Goal: Transaction & Acquisition: Purchase product/service

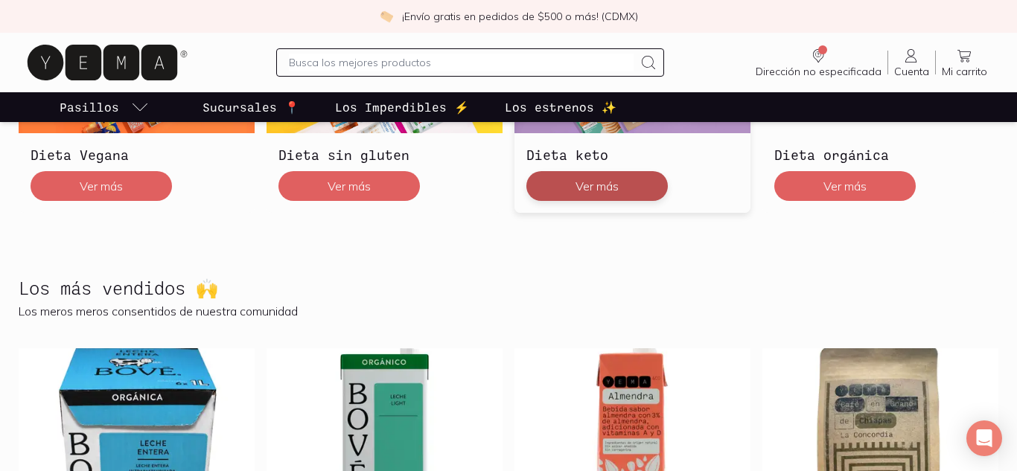
scroll to position [550, 0]
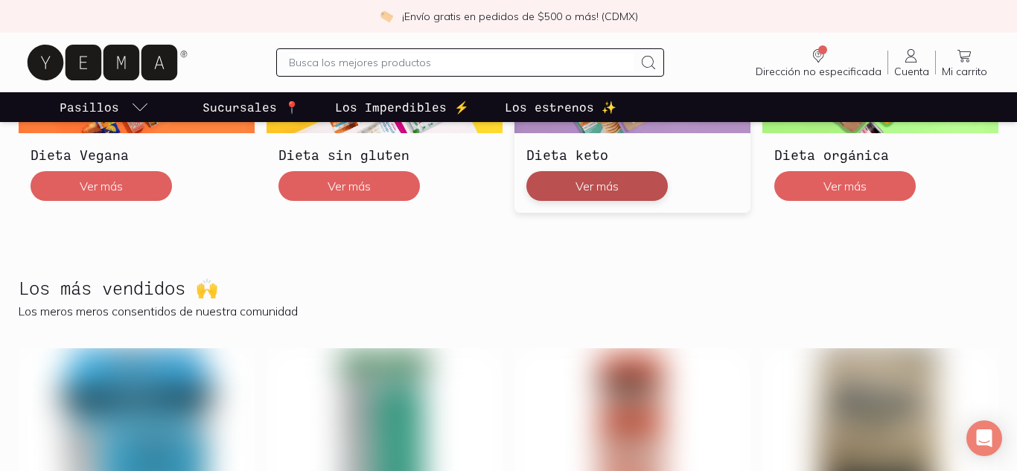
click at [597, 188] on button "Ver más" at bounding box center [596, 186] width 141 height 30
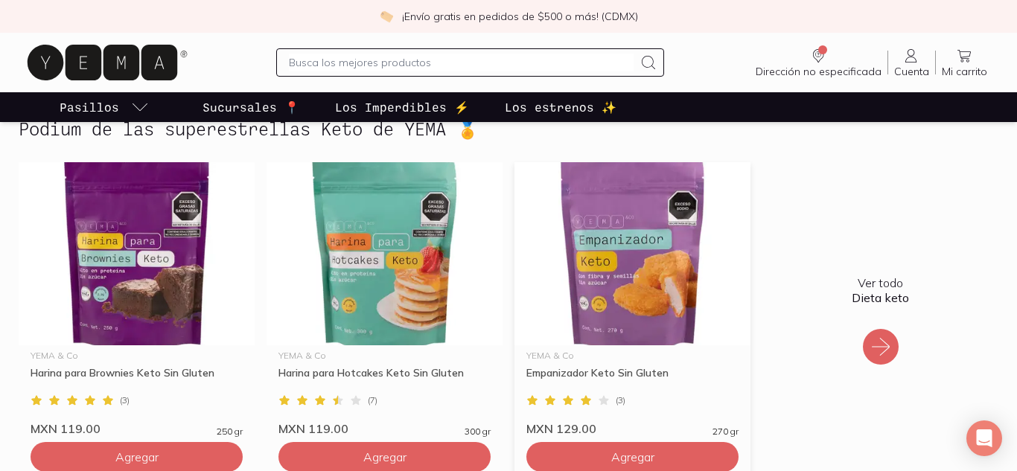
scroll to position [930, 0]
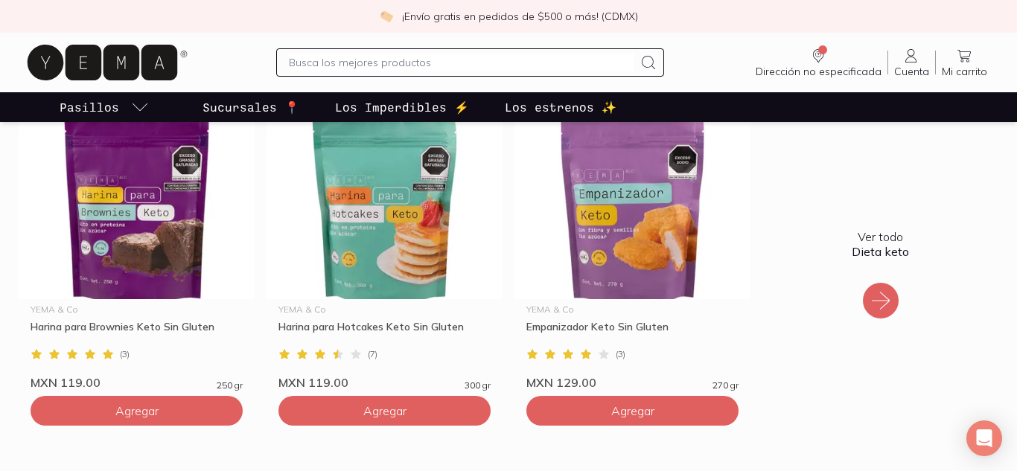
click at [875, 301] on icon at bounding box center [881, 301] width 24 height 24
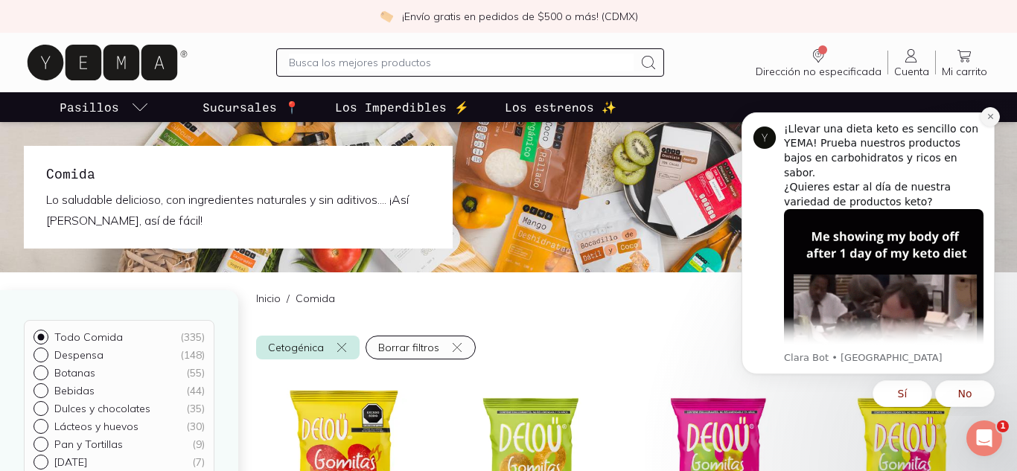
click at [988, 118] on icon "Dismiss notification" at bounding box center [990, 116] width 8 height 8
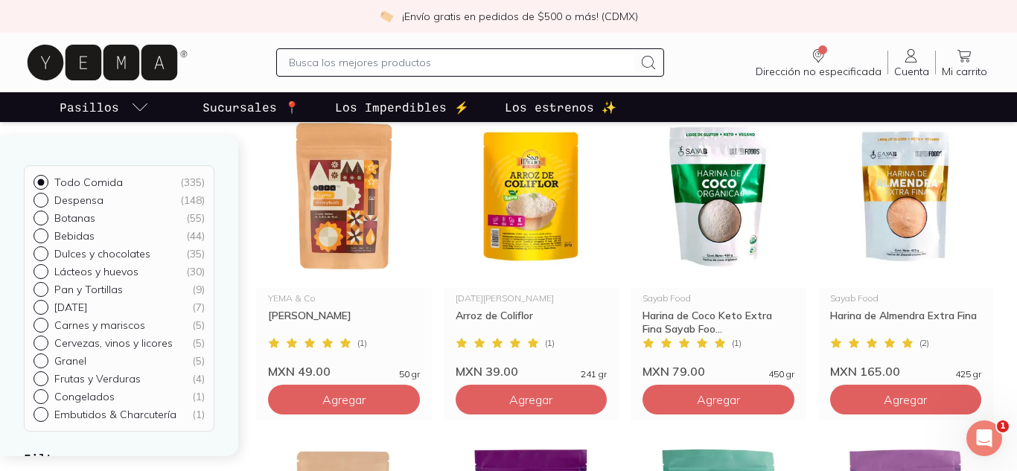
scroll to position [1213, 0]
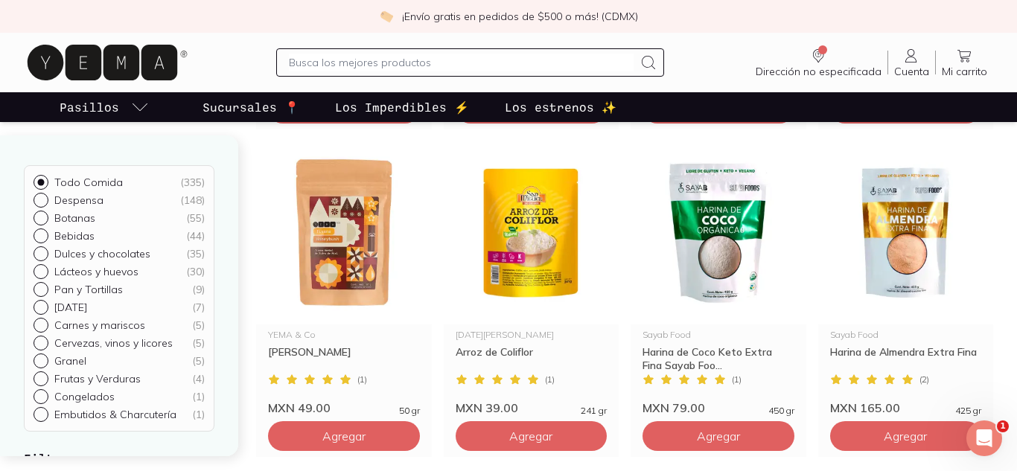
click at [480, 54] on input "text" at bounding box center [461, 63] width 345 height 18
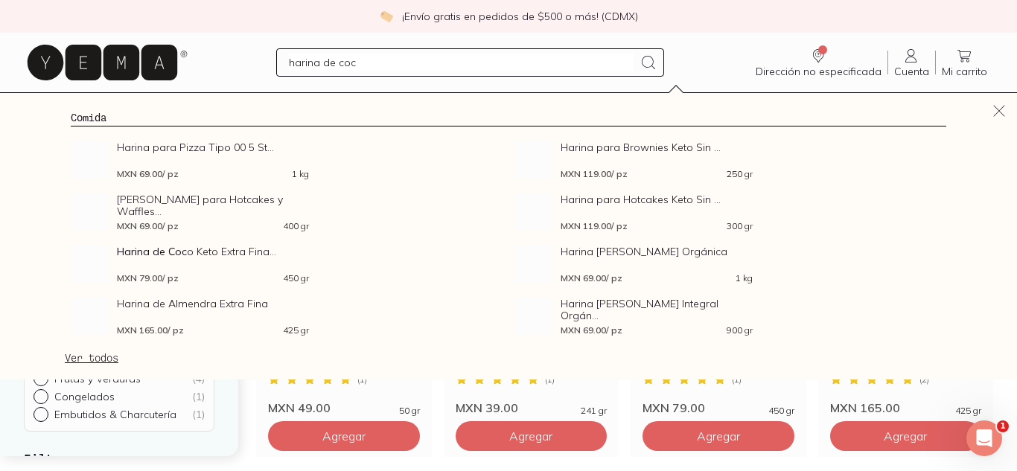
type input "harina de coco"
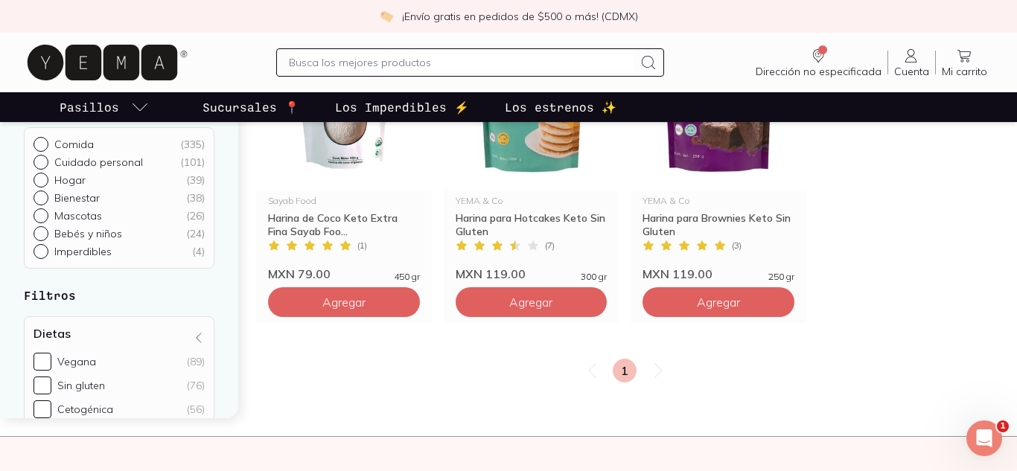
scroll to position [130, 0]
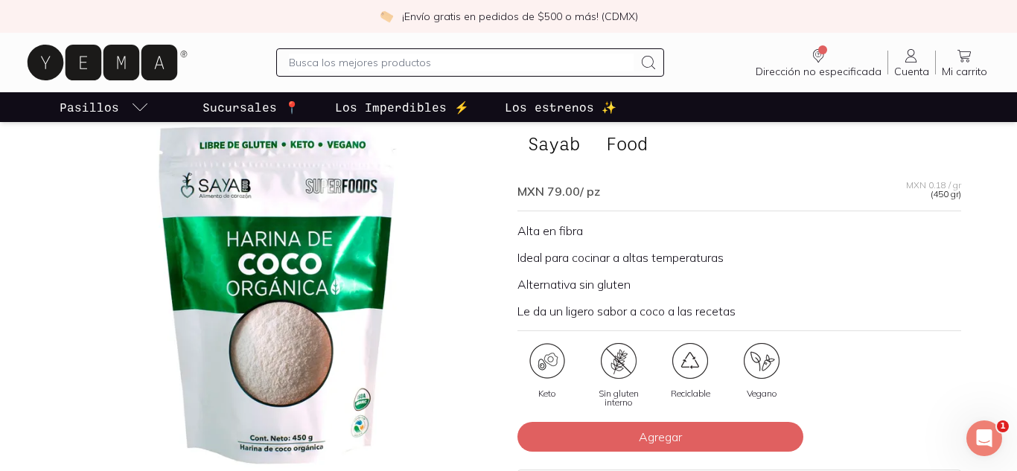
scroll to position [112, 0]
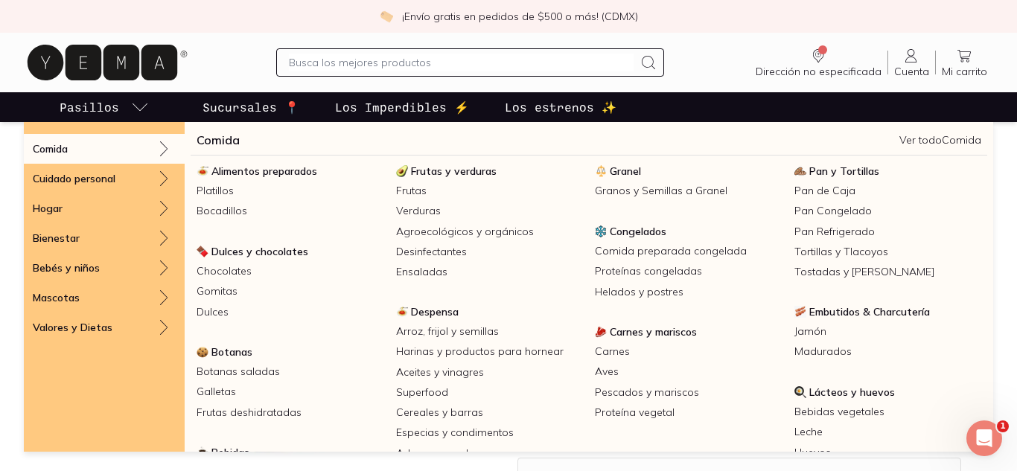
click at [131, 109] on icon "pasillo-todos-link" at bounding box center [140, 107] width 18 height 18
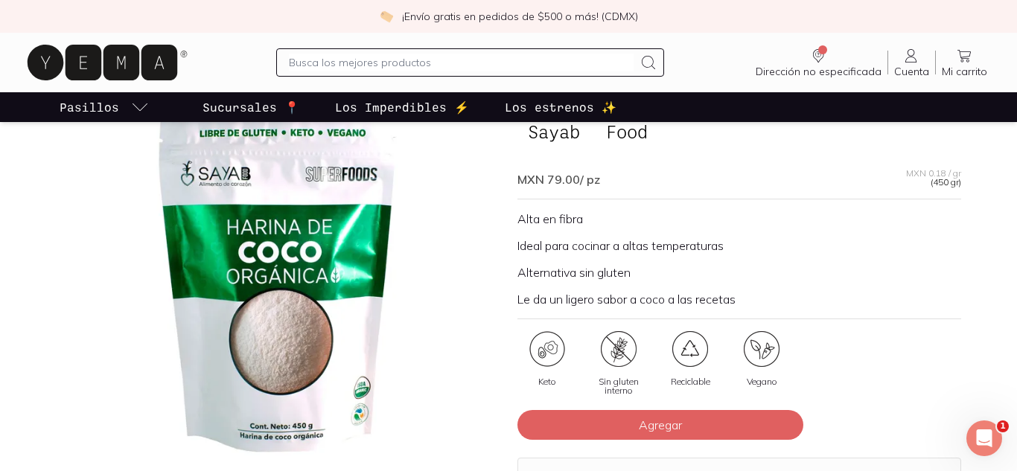
click at [138, 63] on icon at bounding box center [103, 63] width 150 height 36
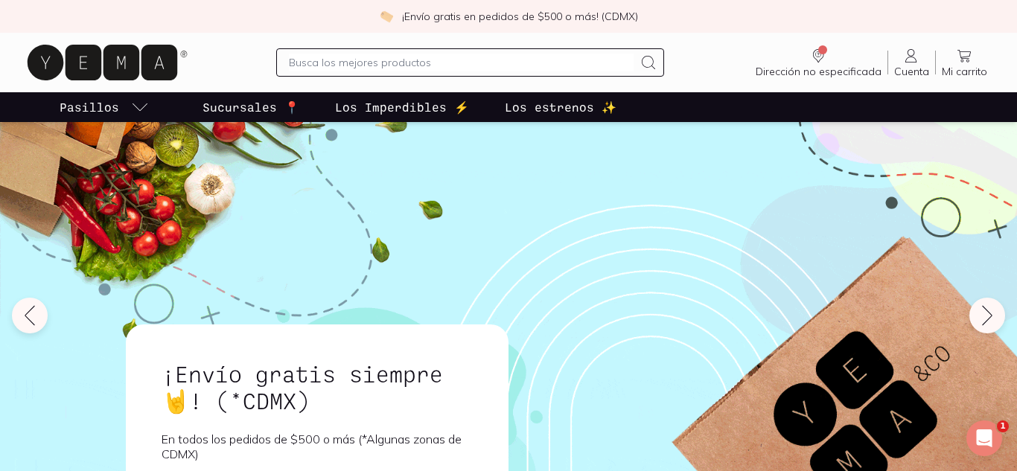
scroll to position [378, 0]
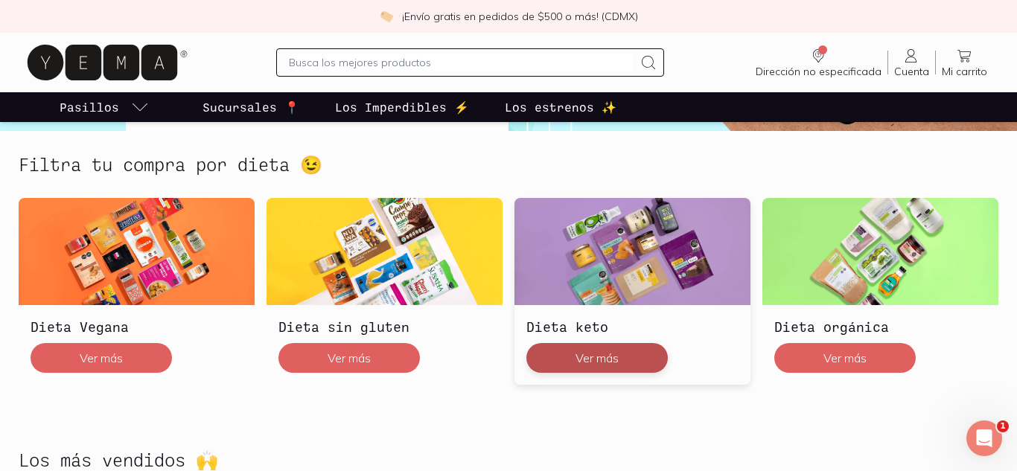
click at [612, 368] on button "Ver más" at bounding box center [596, 358] width 141 height 30
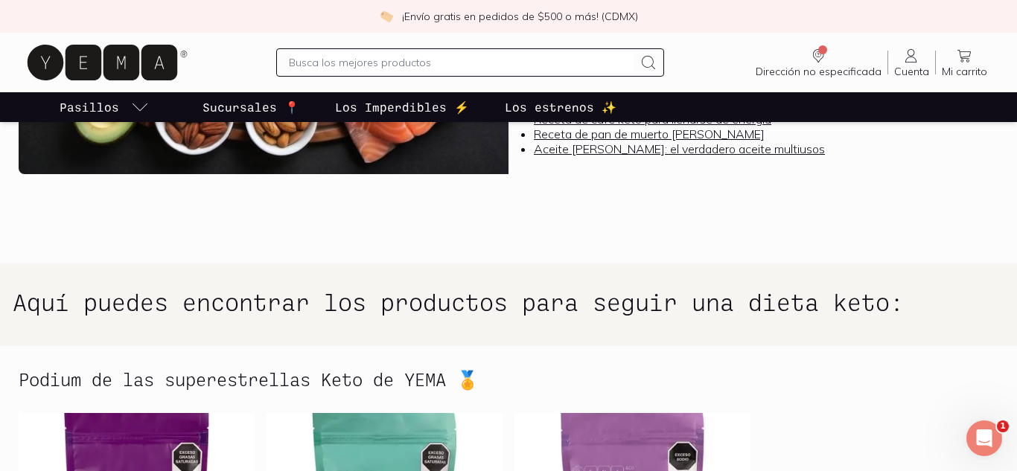
scroll to position [852, 0]
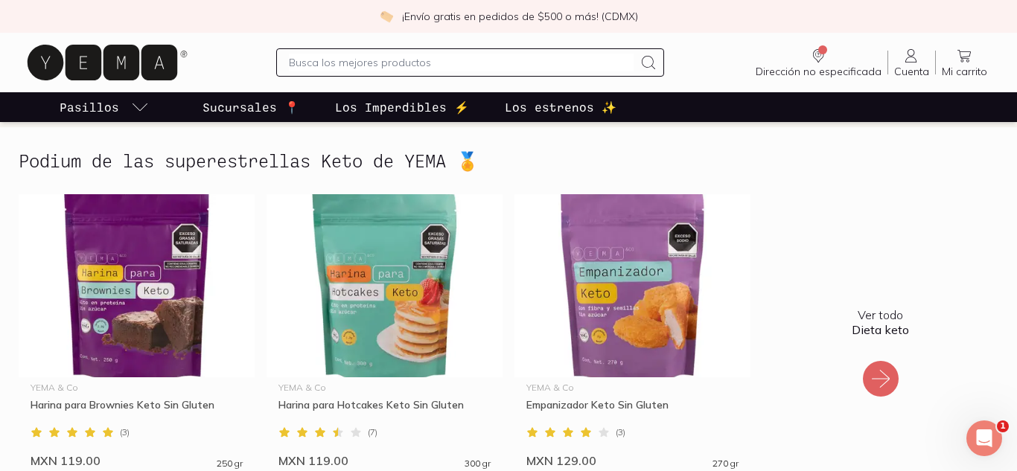
click at [874, 382] on icon at bounding box center [881, 379] width 24 height 24
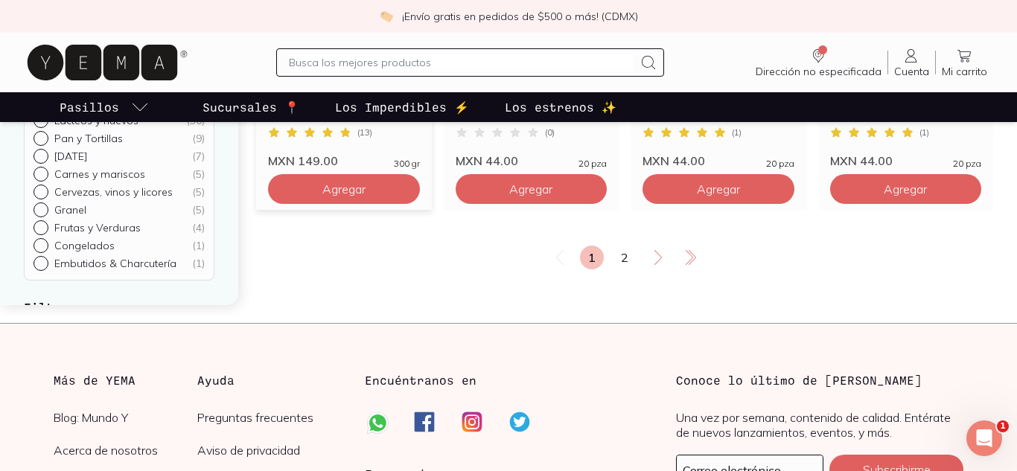
scroll to position [2128, 0]
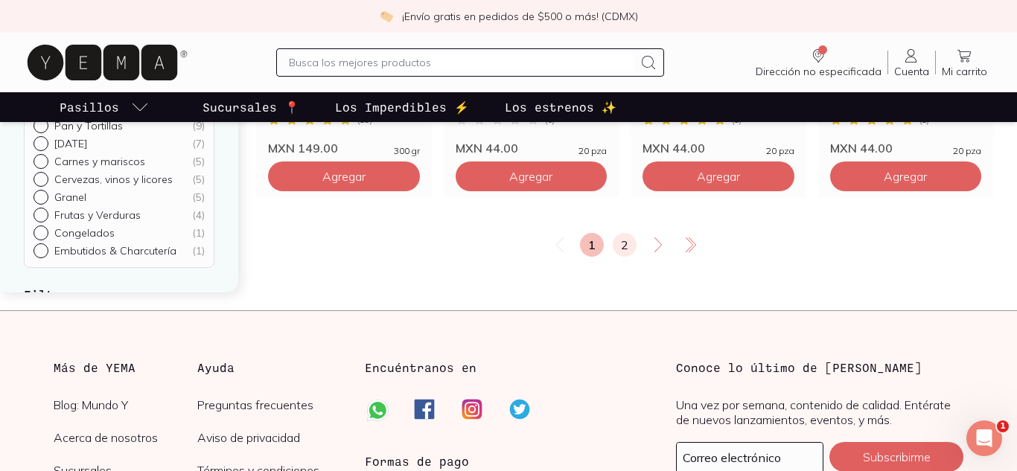
click at [625, 246] on link "2" at bounding box center [625, 245] width 24 height 24
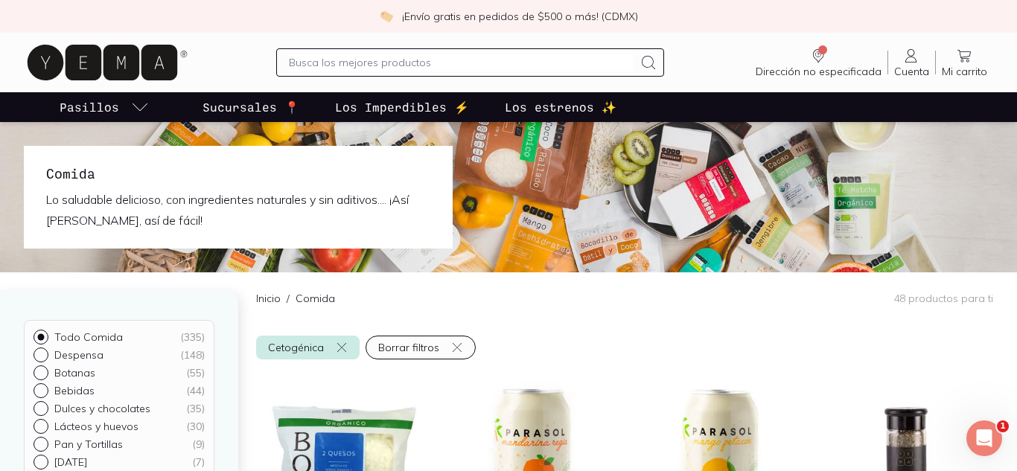
click at [307, 299] on p "Comida" at bounding box center [315, 298] width 39 height 15
click at [264, 299] on link "Inicio" at bounding box center [268, 298] width 25 height 13
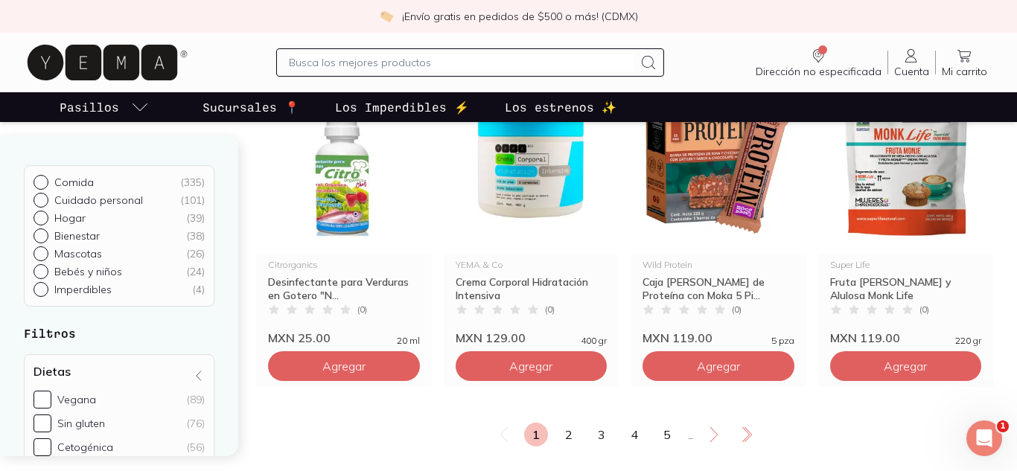
scroll to position [2069, 0]
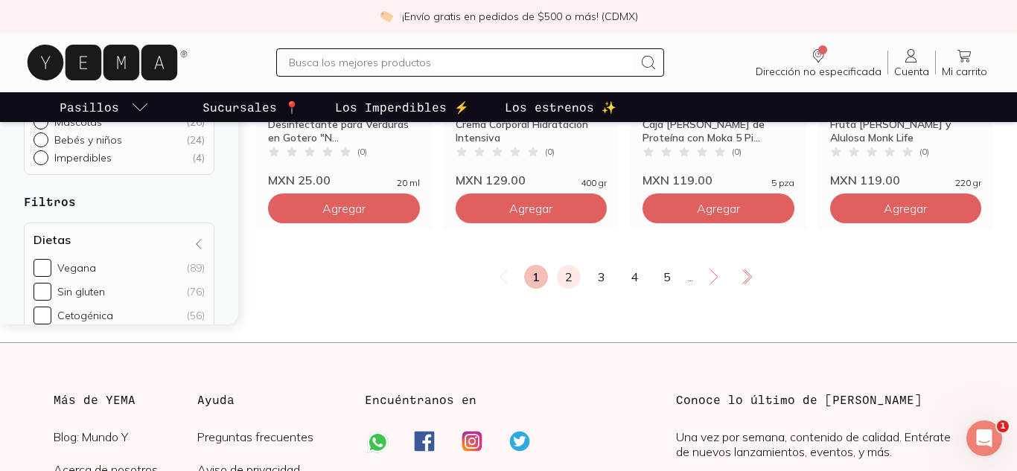
click at [572, 276] on link "2" at bounding box center [569, 277] width 24 height 24
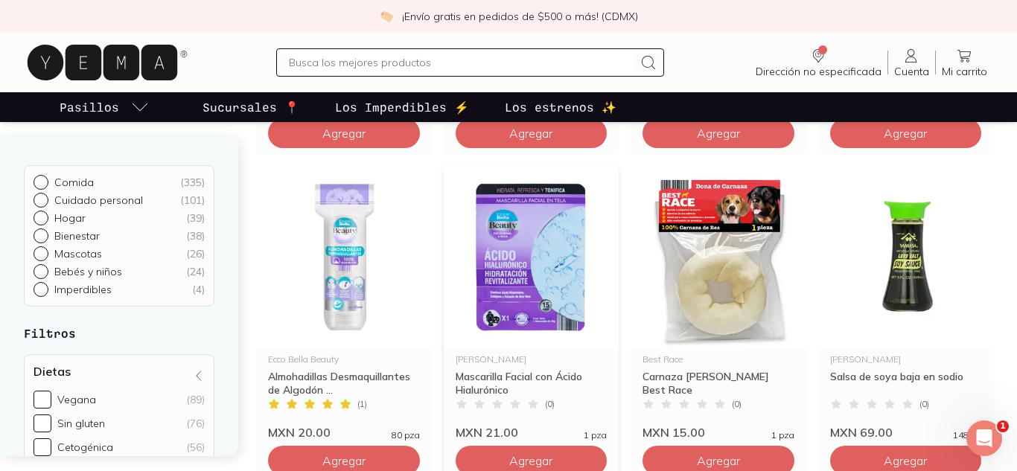
scroll to position [2088, 0]
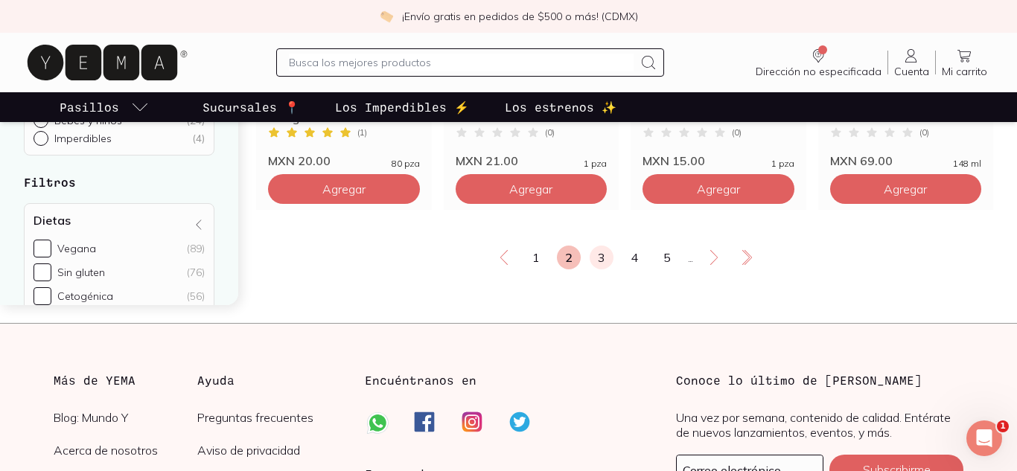
click at [606, 257] on link "3" at bounding box center [602, 258] width 24 height 24
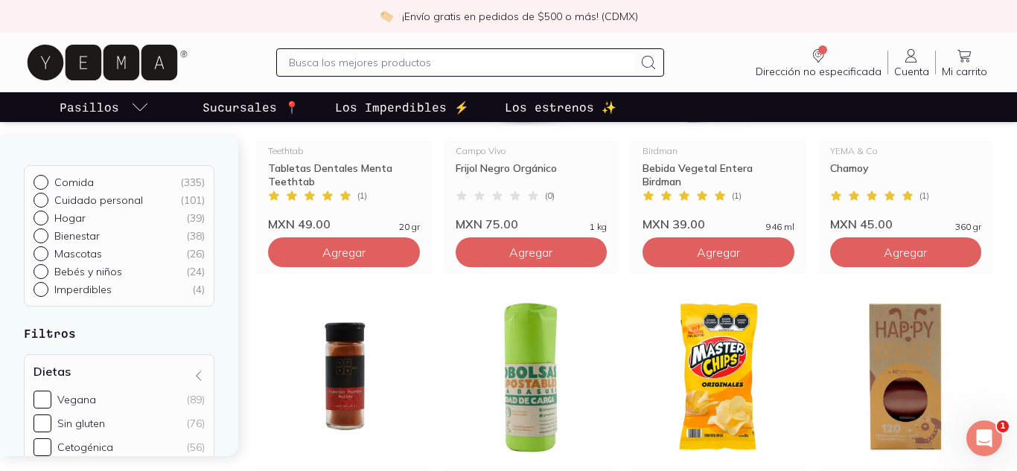
scroll to position [1874, 0]
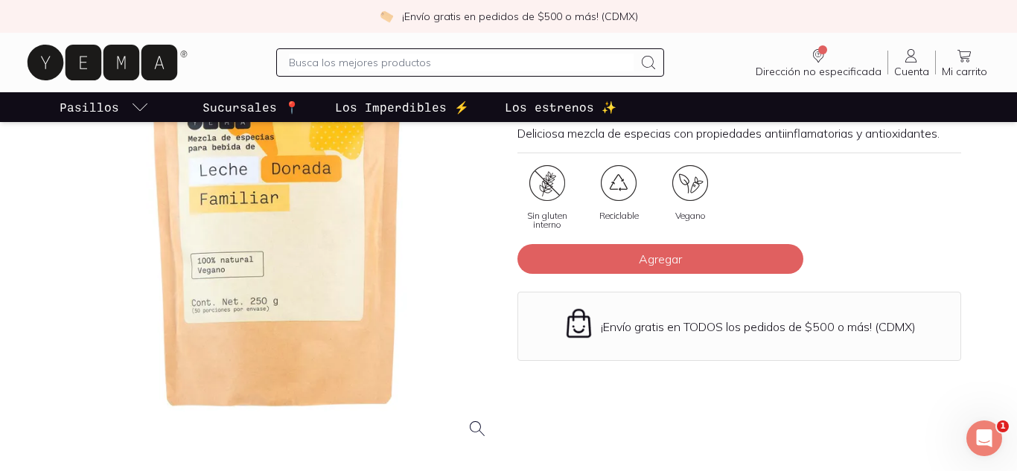
scroll to position [386, 0]
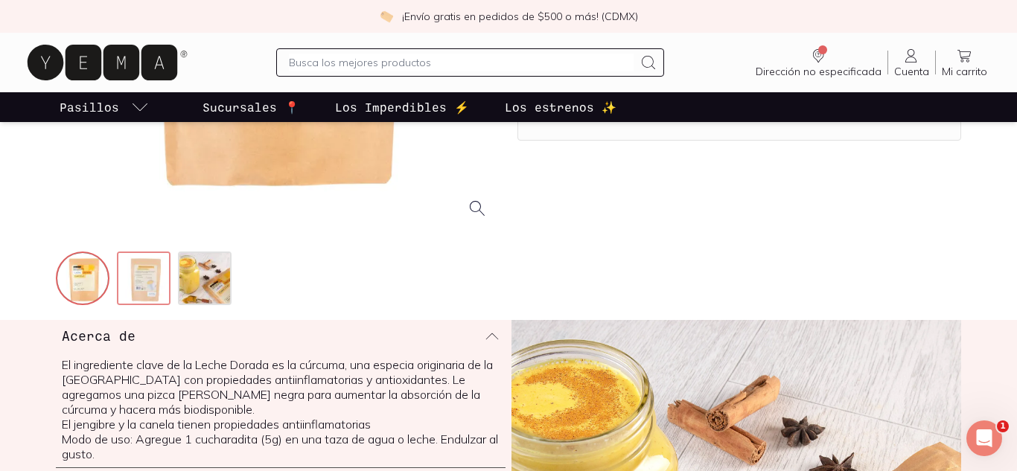
click at [138, 281] on img at bounding box center [145, 280] width 54 height 54
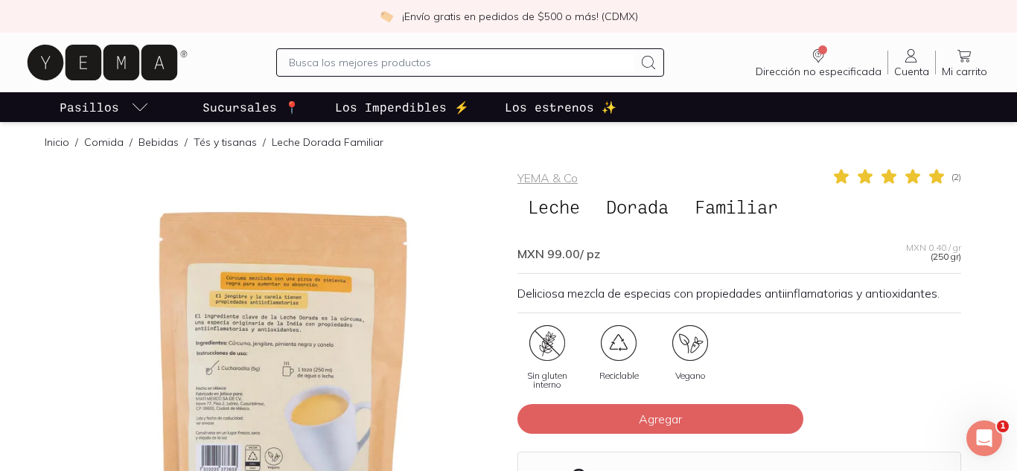
scroll to position [0, 0]
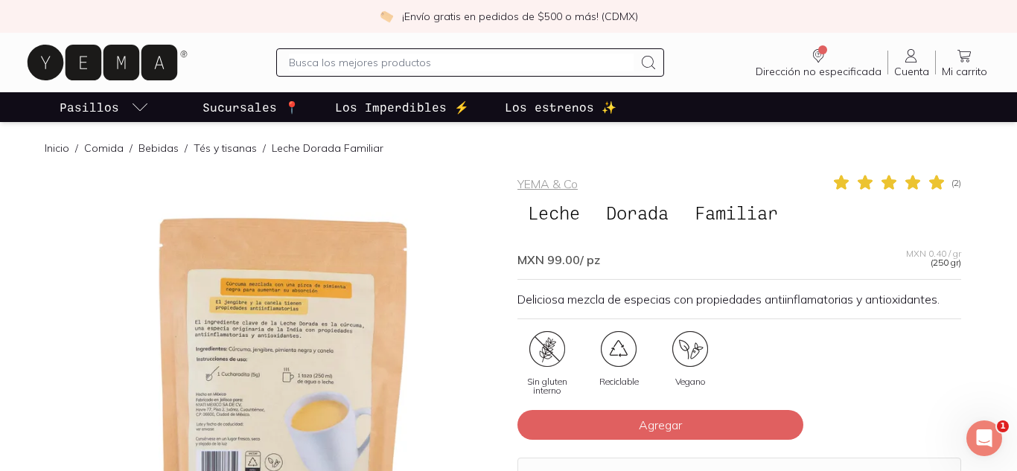
click at [272, 305] on div at bounding box center [278, 395] width 444 height 444
click at [505, 342] on div "YEMA & Co ( 2 ) Leche Dorada Familiar MXN 99.00 / pz MXN 0.40 / gr (250 gr) Del…" at bounding box center [508, 433] width 905 height 521
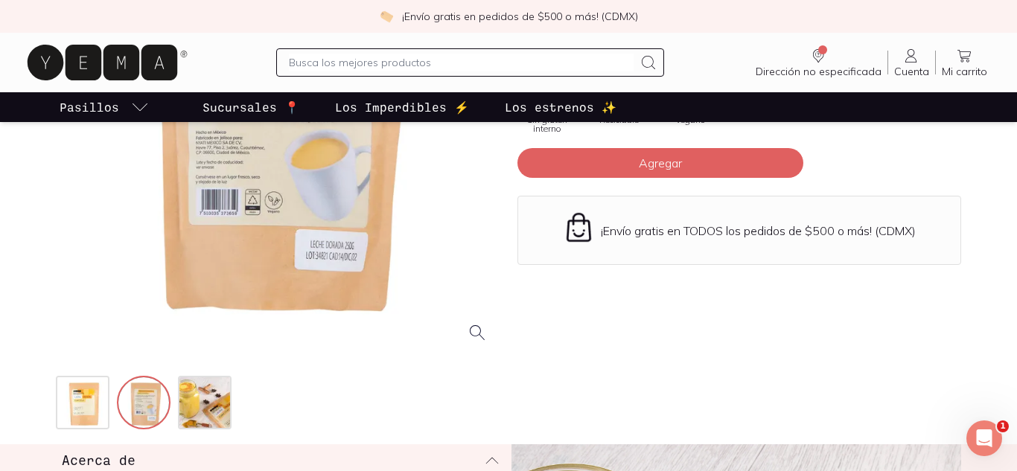
scroll to position [413, 0]
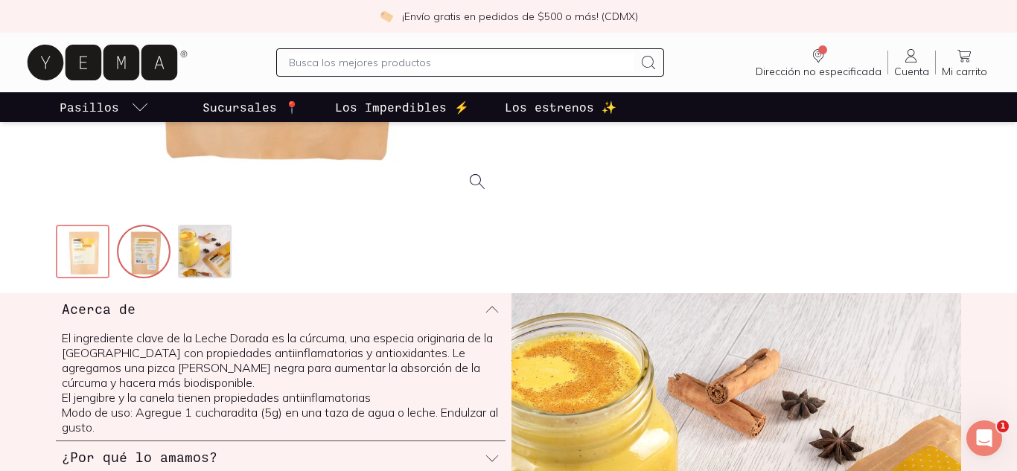
click at [87, 262] on img at bounding box center [84, 253] width 54 height 54
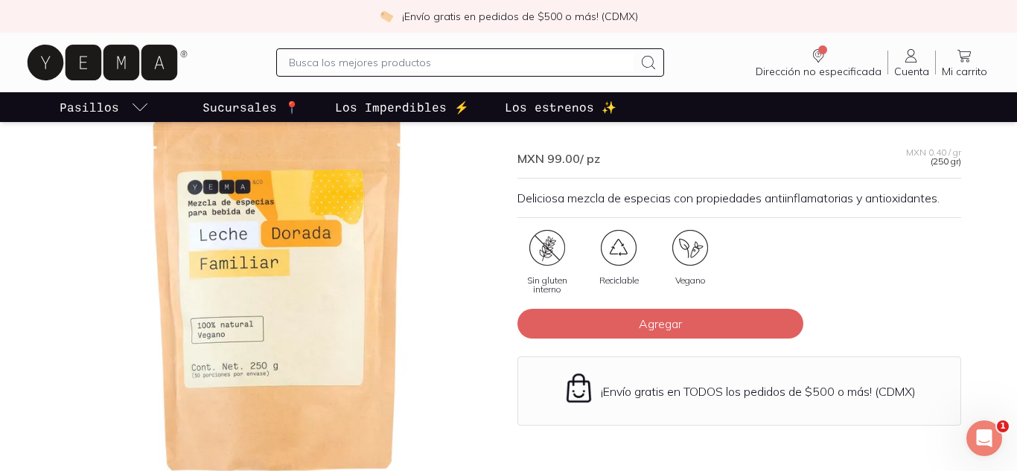
scroll to position [100, 0]
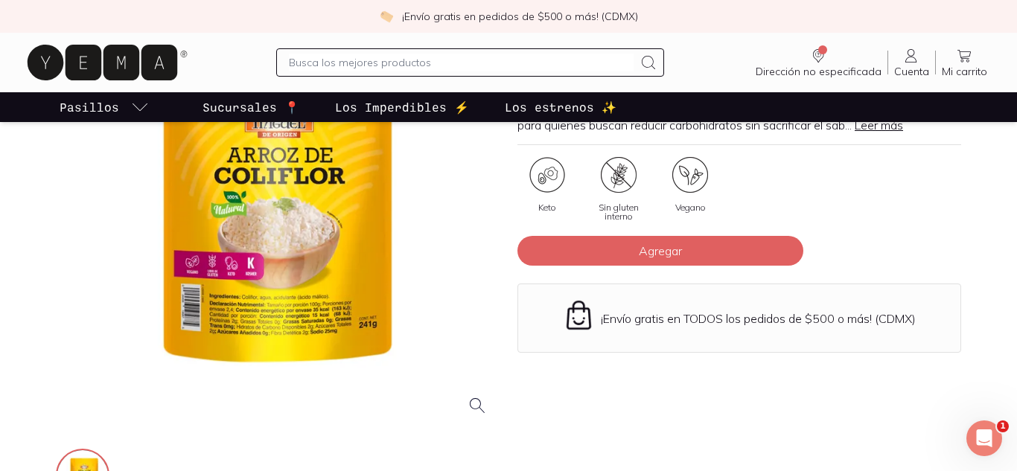
scroll to position [83, 0]
